Goal: Transaction & Acquisition: Purchase product/service

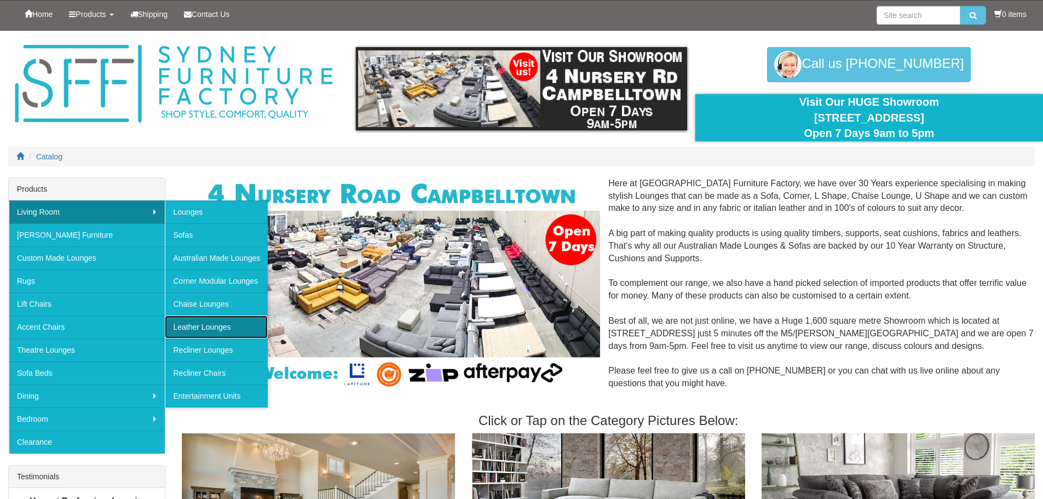
click at [194, 331] on link "Leather Lounges" at bounding box center [216, 326] width 103 height 23
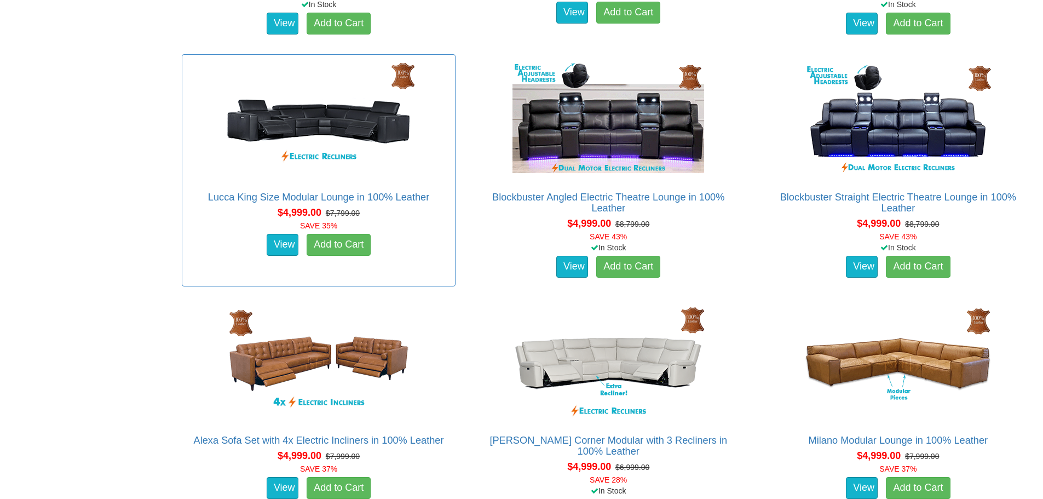
scroll to position [2573, 0]
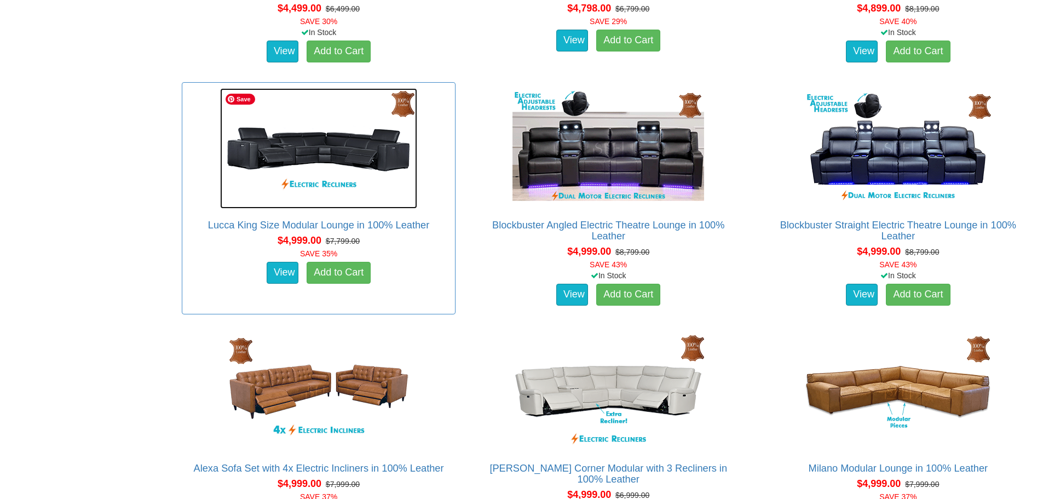
click at [380, 159] on img at bounding box center [318, 148] width 197 height 120
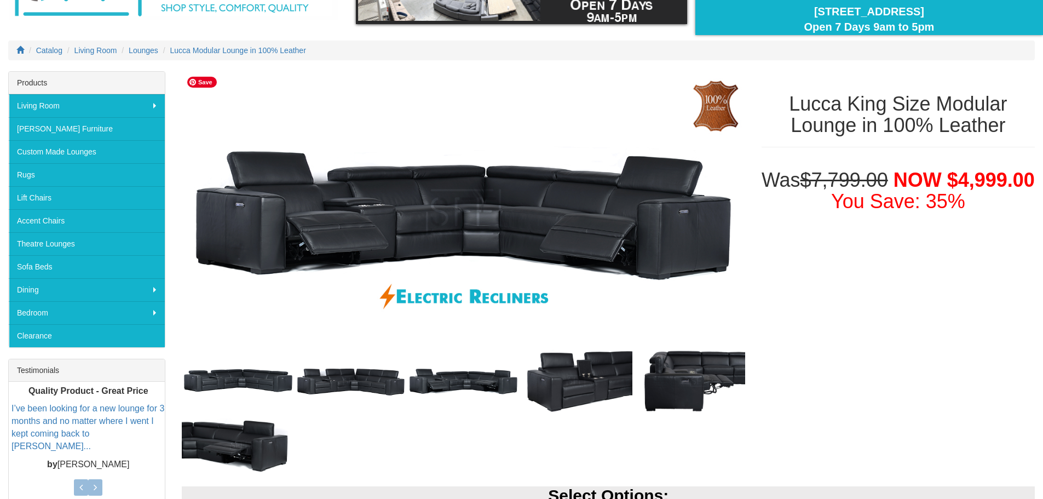
scroll to position [109, 0]
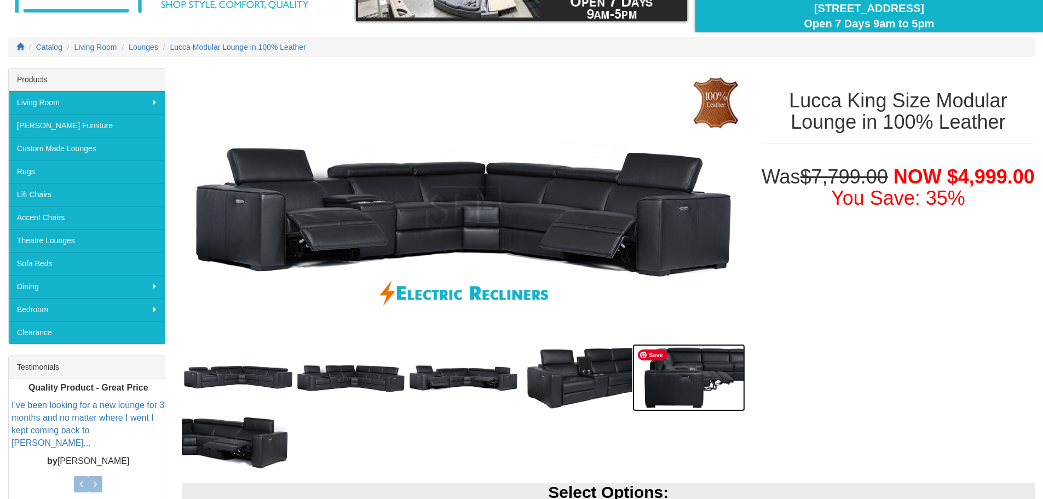
click at [674, 378] on img at bounding box center [688, 377] width 113 height 67
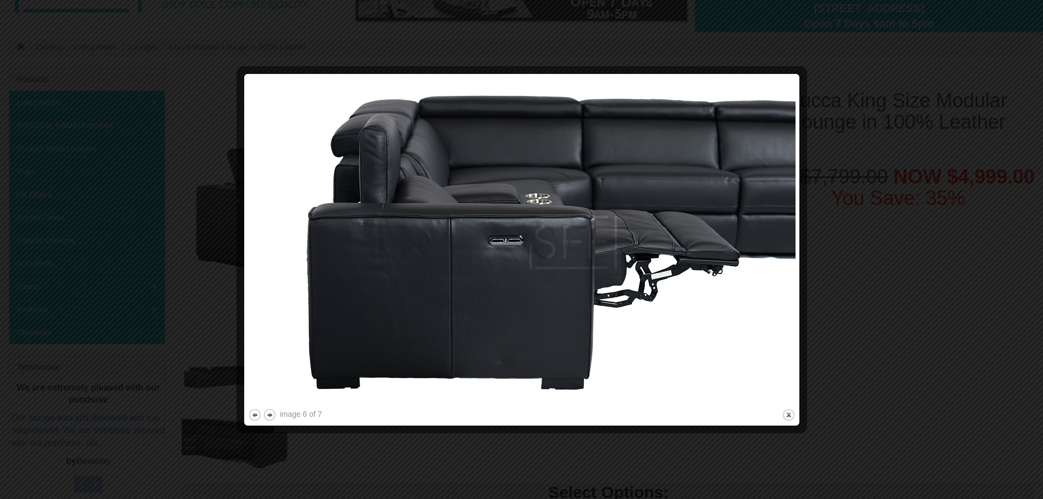
click at [75, 141] on div at bounding box center [521, 249] width 1043 height 499
